Goal: Task Accomplishment & Management: Complete application form

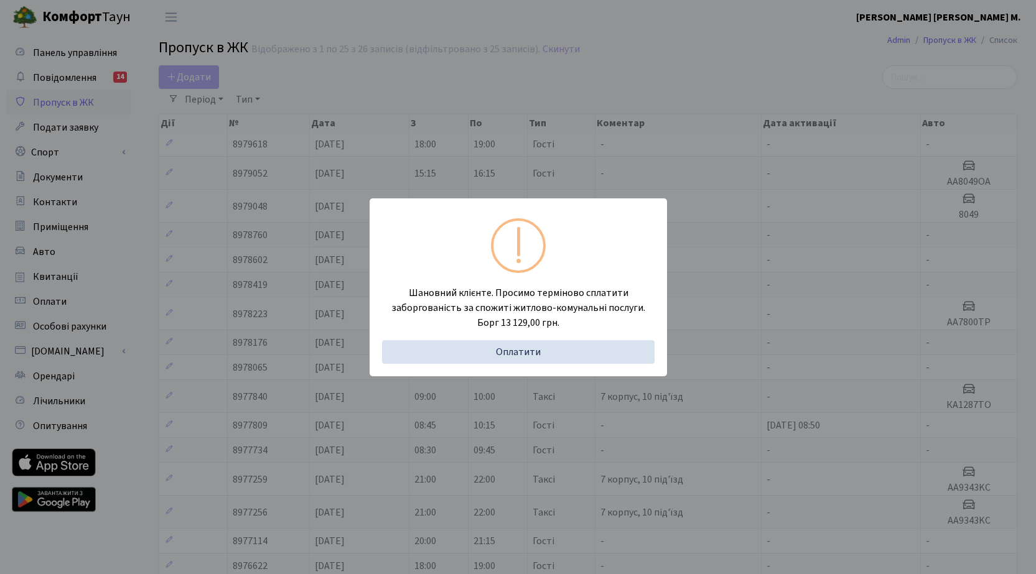
select select "25"
click at [198, 72] on div "Шановний клієнте. Просимо терміново сплатити заборгованість за спожиті житлово-…" at bounding box center [518, 287] width 1036 height 574
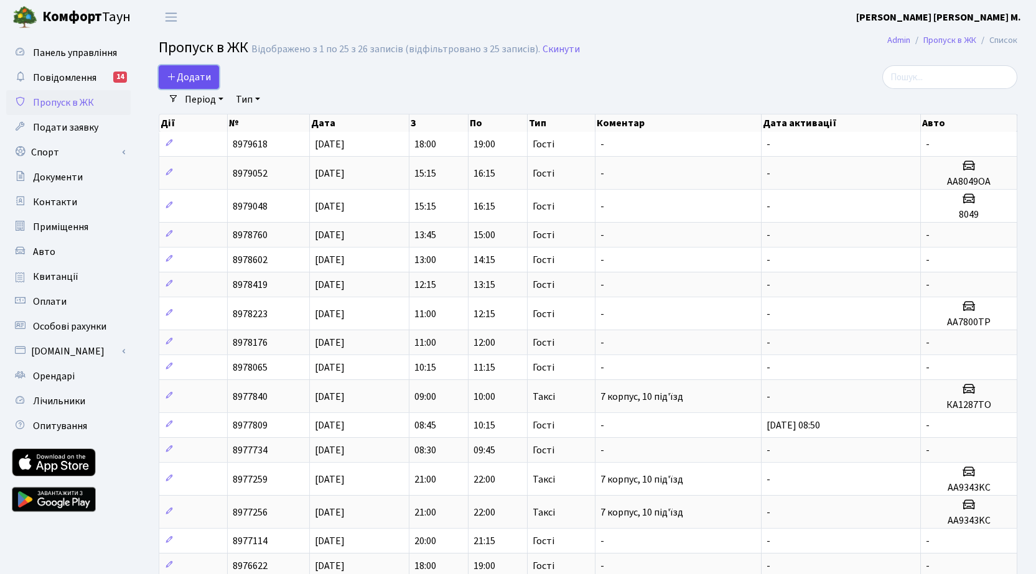
click at [201, 75] on span "Додати" at bounding box center [189, 77] width 44 height 14
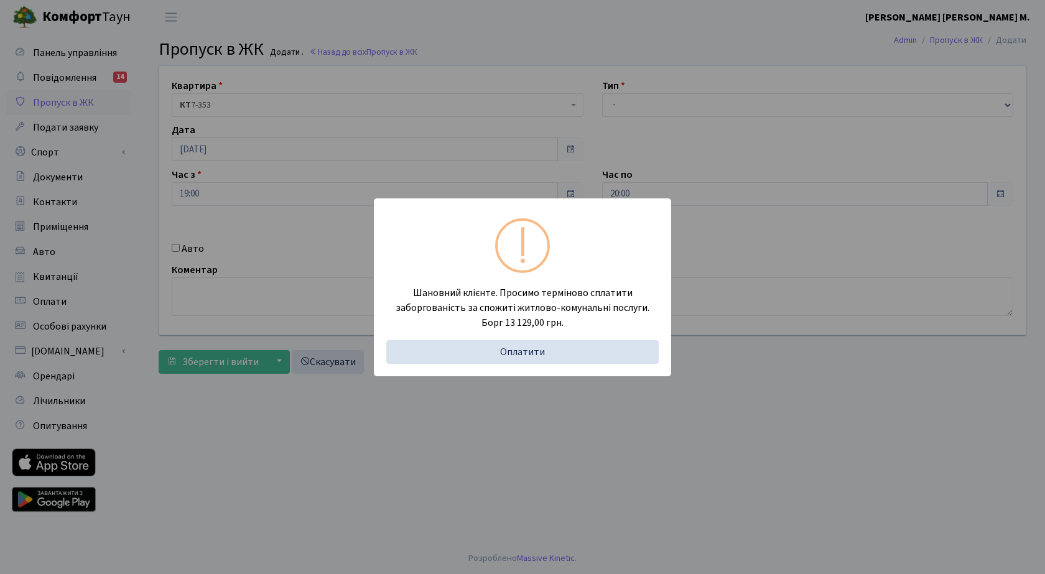
click at [248, 201] on div "Шановний клієнте. Просимо терміново сплатити заборгованість за спожиті житлово-…" at bounding box center [522, 287] width 1045 height 574
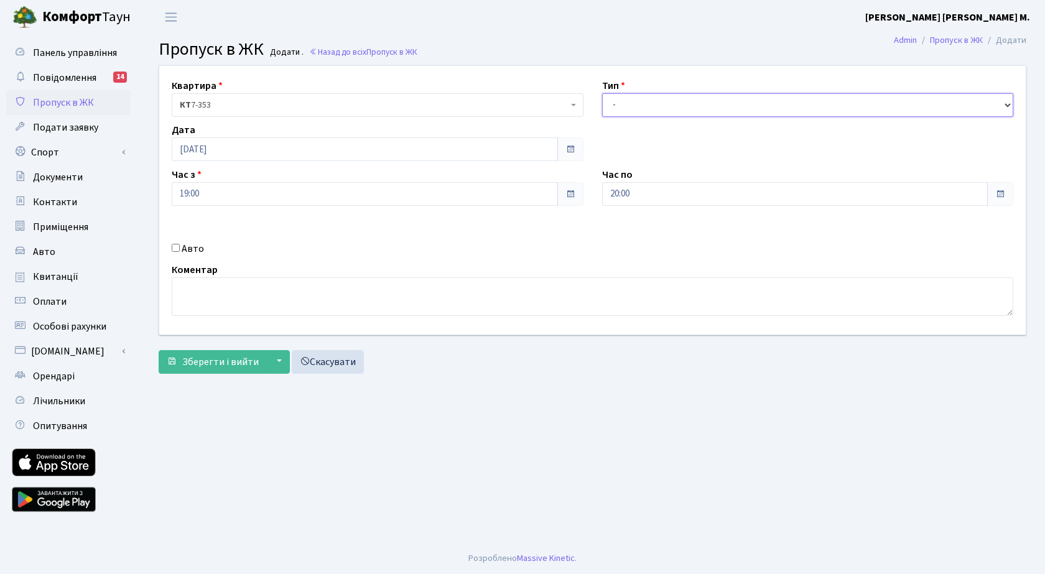
drag, startPoint x: 708, startPoint y: 98, endPoint x: 720, endPoint y: 108, distance: 15.9
click at [708, 98] on select "- Доставка Таксі Гості Сервіс" at bounding box center [808, 105] width 412 height 24
select select "3"
click at [602, 93] on select "- Доставка Таксі Гості Сервіс" at bounding box center [808, 105] width 412 height 24
click at [226, 358] on span "Зберегти і вийти" at bounding box center [220, 362] width 77 height 14
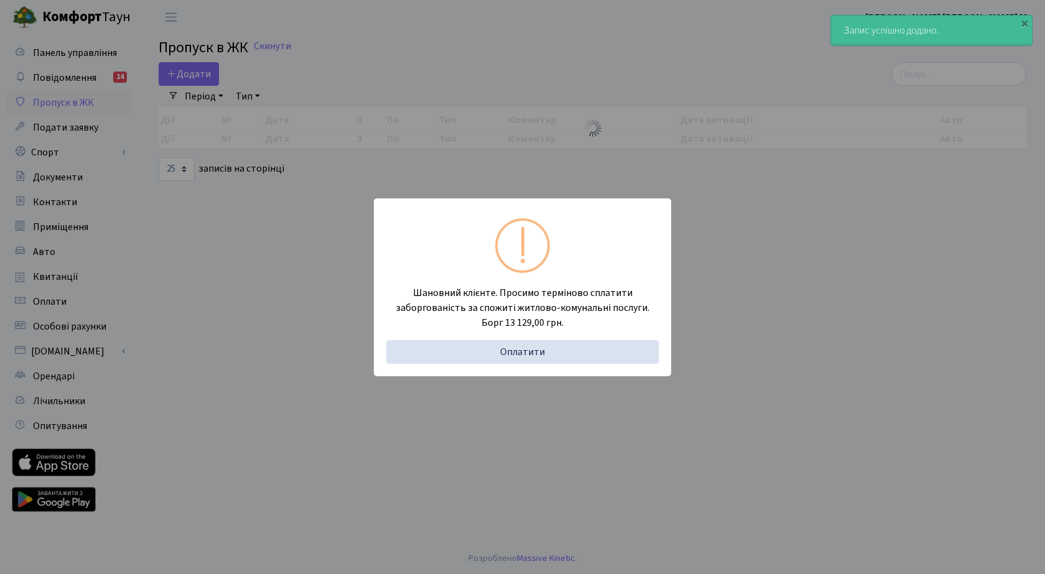
select select "25"
